Goal: Information Seeking & Learning: Learn about a topic

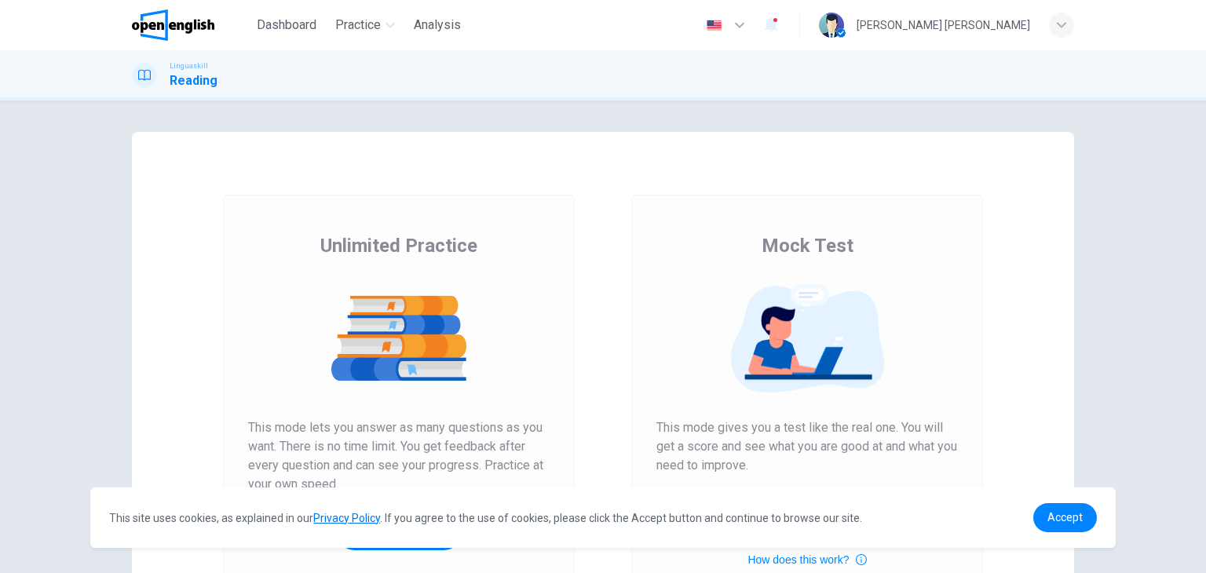
scroll to position [79, 0]
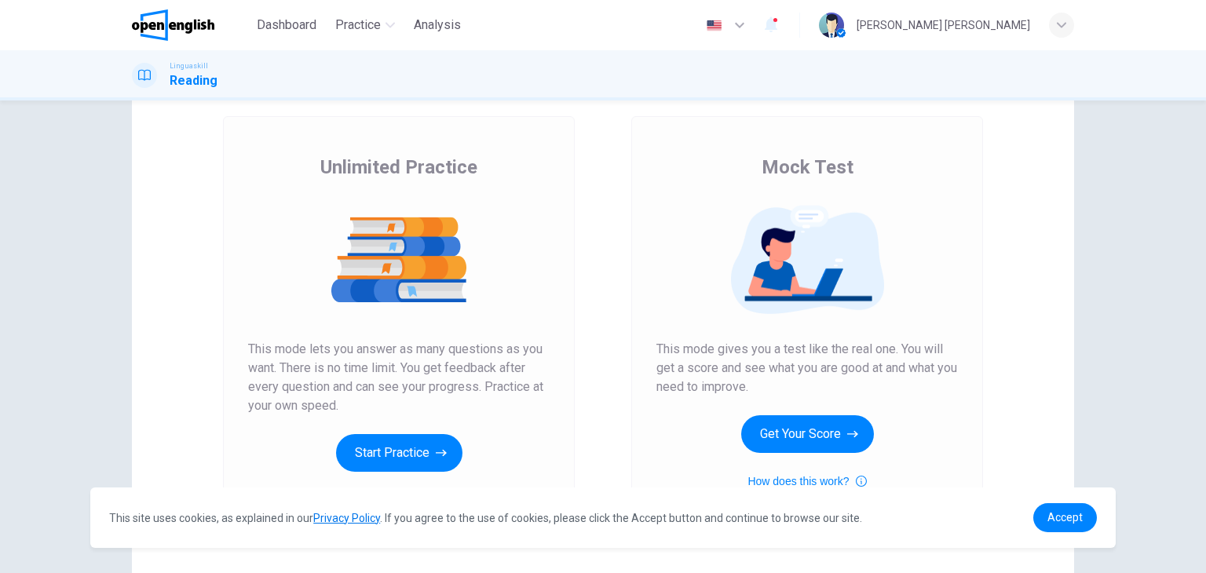
click at [380, 474] on div "Unlimited Practice This mode lets you answer as many questions as you want. The…" at bounding box center [399, 326] width 352 height 420
click at [380, 459] on button "Start Practice" at bounding box center [399, 453] width 126 height 38
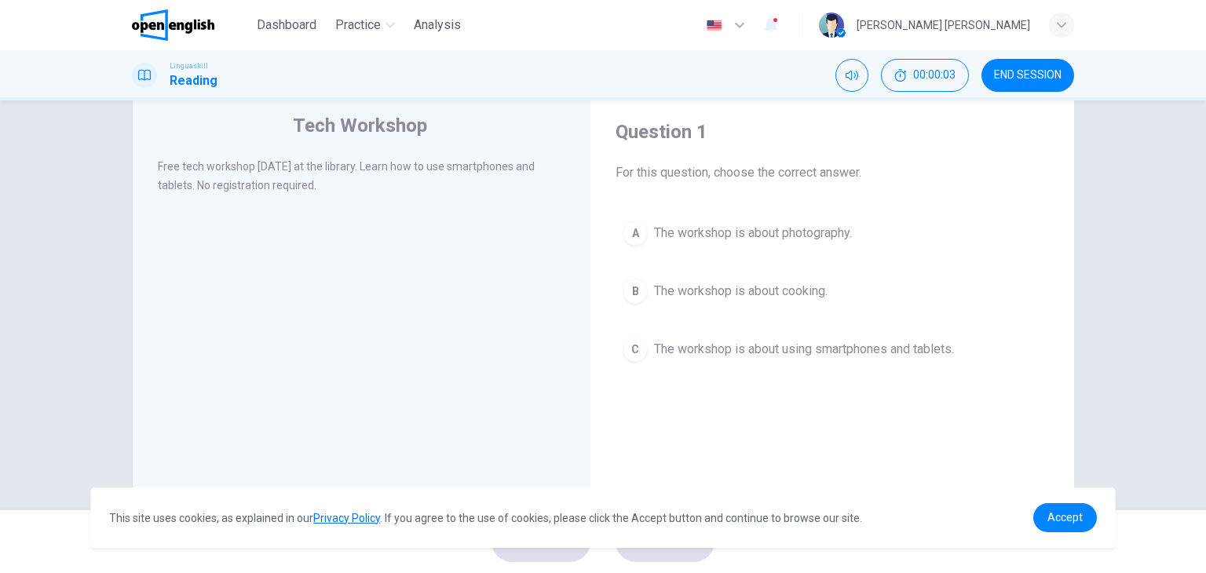
scroll to position [0, 0]
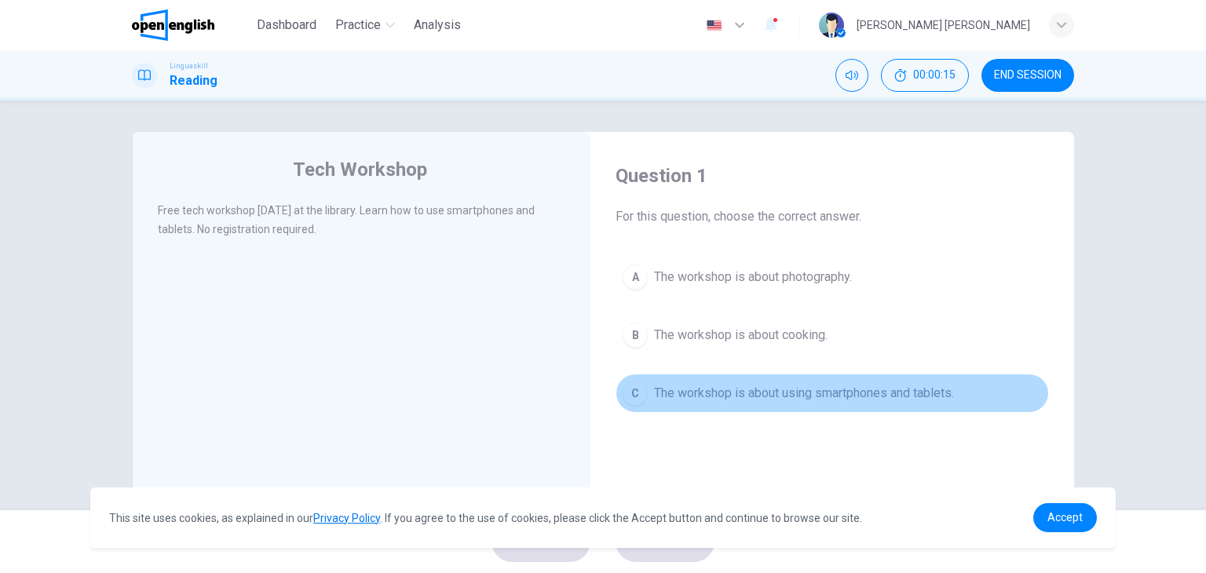
click at [691, 391] on span "The workshop is about using smartphones and tablets." at bounding box center [804, 393] width 300 height 19
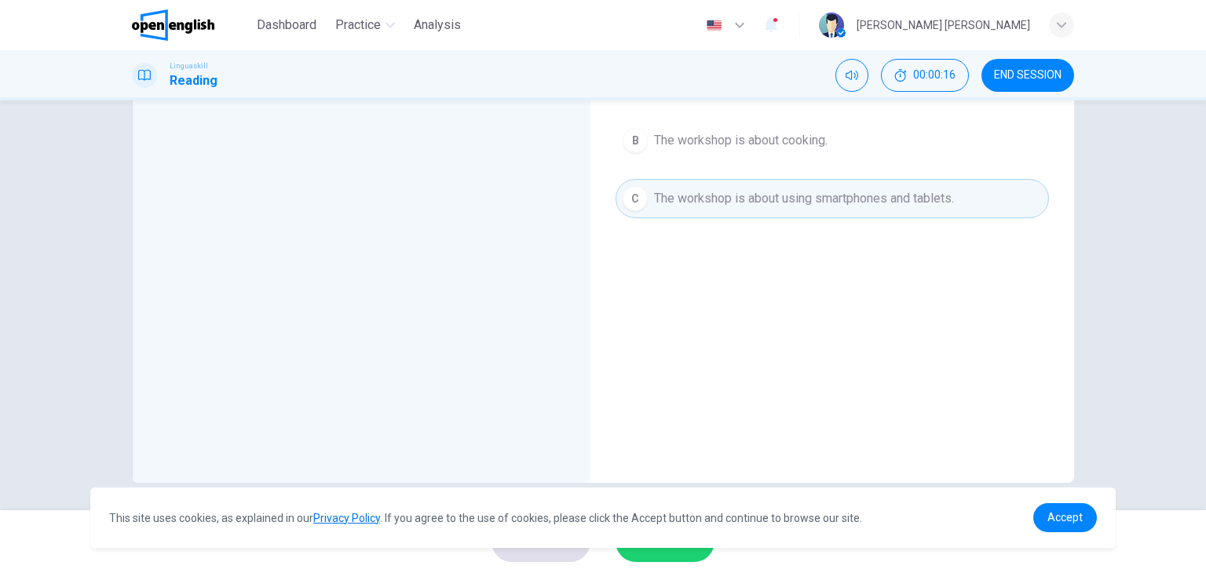
scroll to position [199, 0]
click at [671, 559] on button "SUBMIT" at bounding box center [665, 541] width 99 height 41
click at [1080, 516] on span "Accept" at bounding box center [1065, 517] width 35 height 13
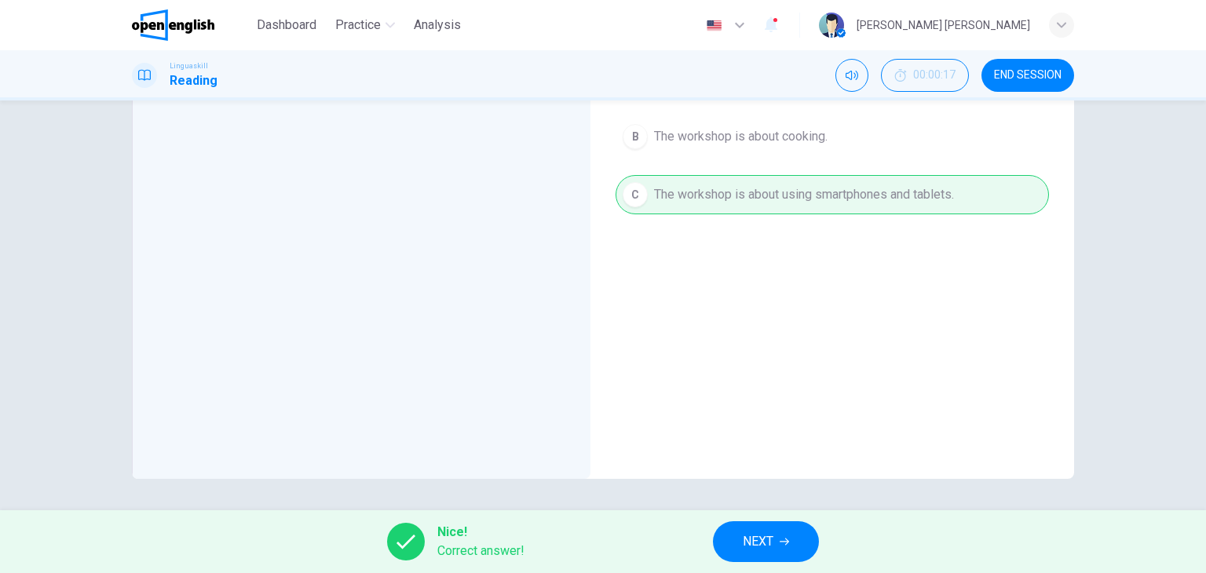
click at [776, 560] on button "NEXT" at bounding box center [766, 541] width 106 height 41
